Goal: Information Seeking & Learning: Learn about a topic

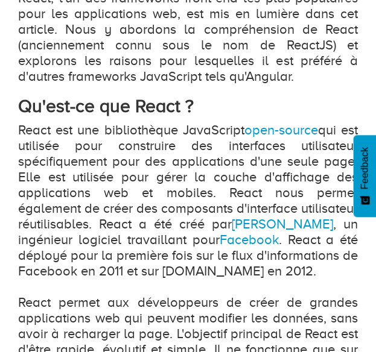
scroll to position [564, 0]
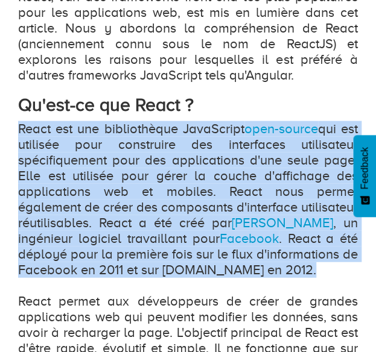
drag, startPoint x: 71, startPoint y: 285, endPoint x: 7, endPoint y: 115, distance: 181.0
copy p "React est une bibliothèque JavaScript open-source qui est utilisée pour constru…"
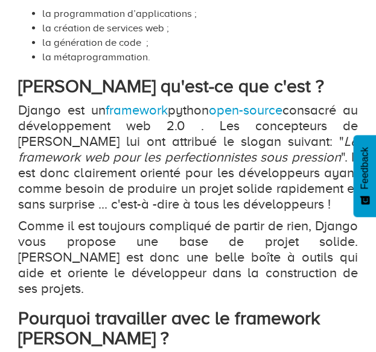
scroll to position [951, 0]
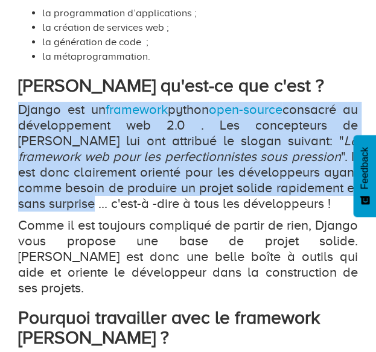
drag, startPoint x: 17, startPoint y: 126, endPoint x: 63, endPoint y: 217, distance: 101.5
copy p "Django est un framework python open-source consacré au développement web 2.0 . …"
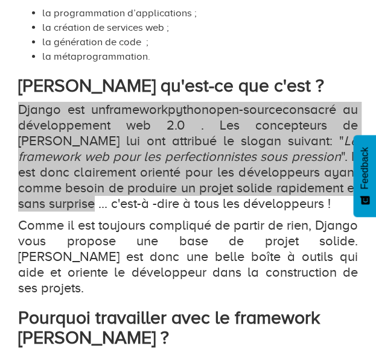
scroll to position [961, 0]
